Goal: Task Accomplishment & Management: Manage account settings

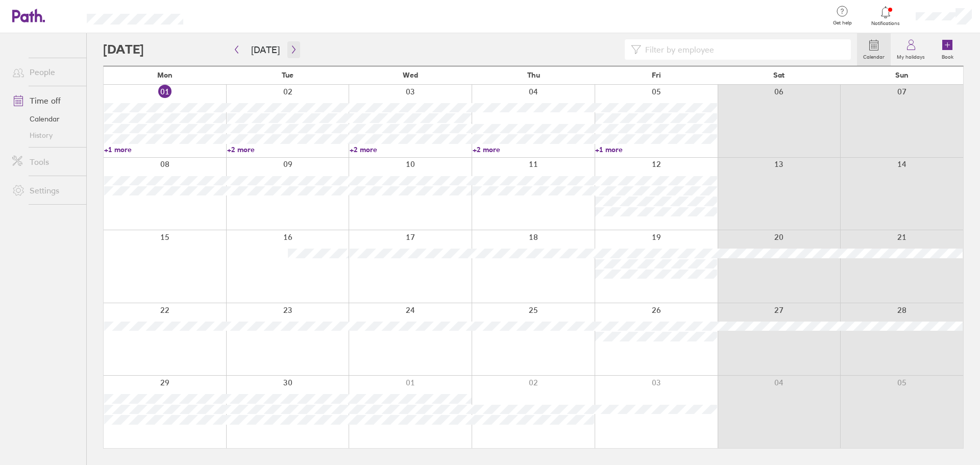
click at [287, 49] on button "button" at bounding box center [293, 49] width 13 height 17
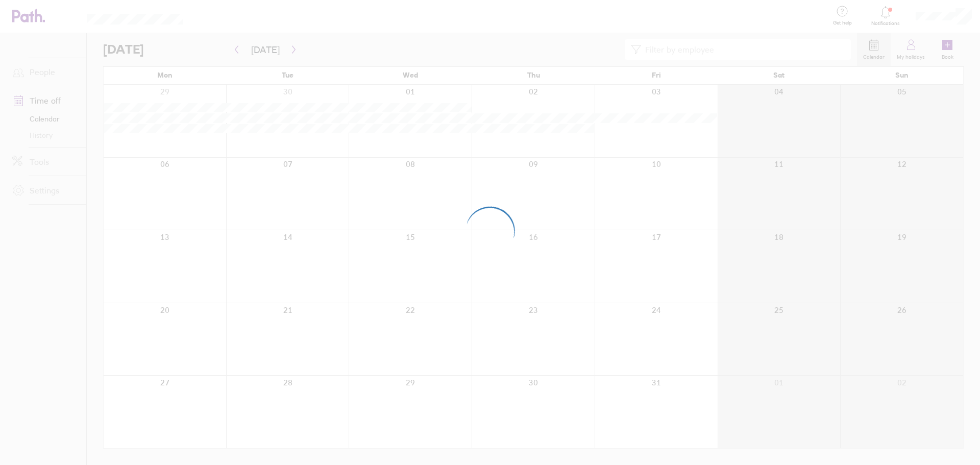
click at [286, 50] on div at bounding box center [490, 232] width 980 height 465
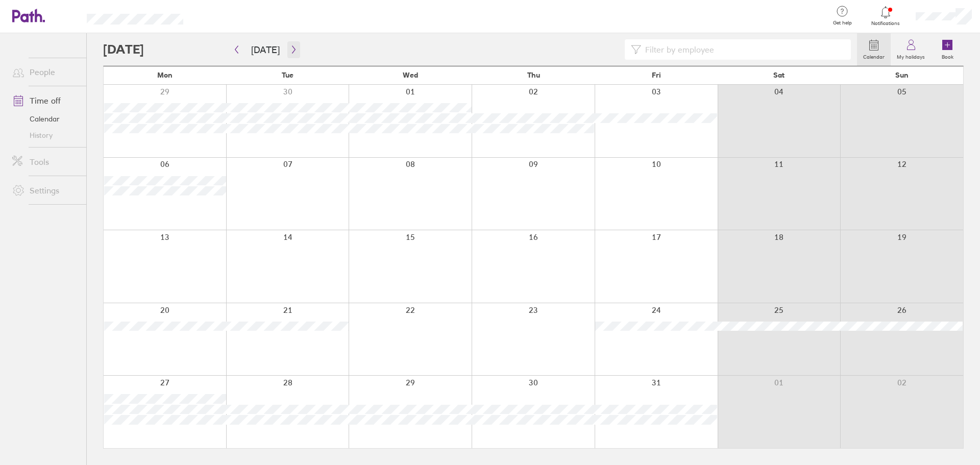
click at [293, 49] on icon "button" at bounding box center [294, 49] width 8 height 8
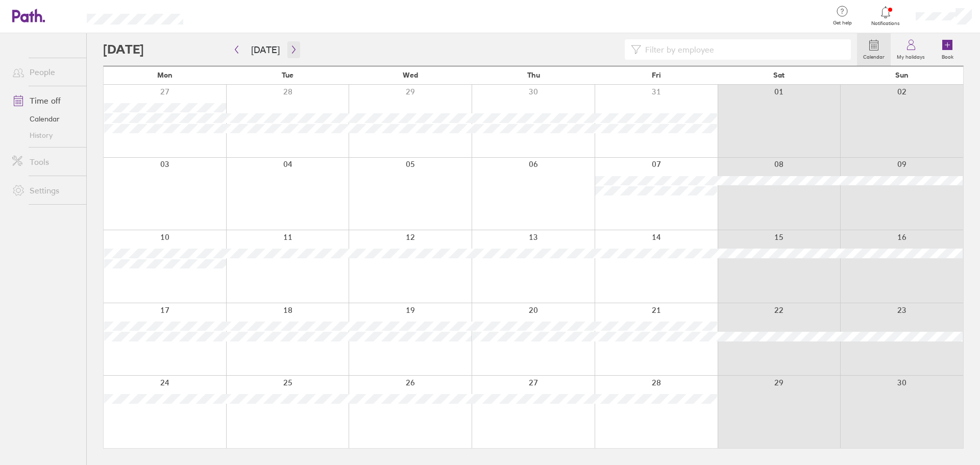
click at [291, 52] on icon "button" at bounding box center [294, 49] width 8 height 8
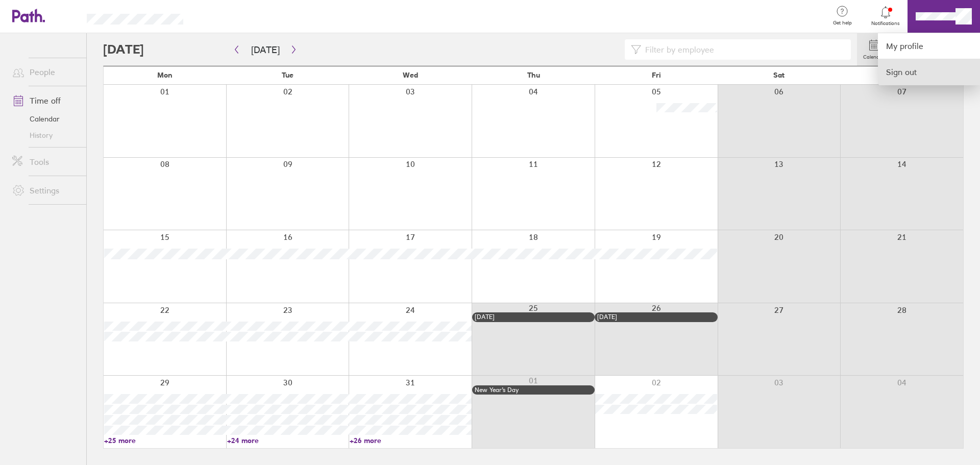
click at [898, 71] on link "Sign out" at bounding box center [929, 72] width 102 height 26
